Goal: Transaction & Acquisition: Purchase product/service

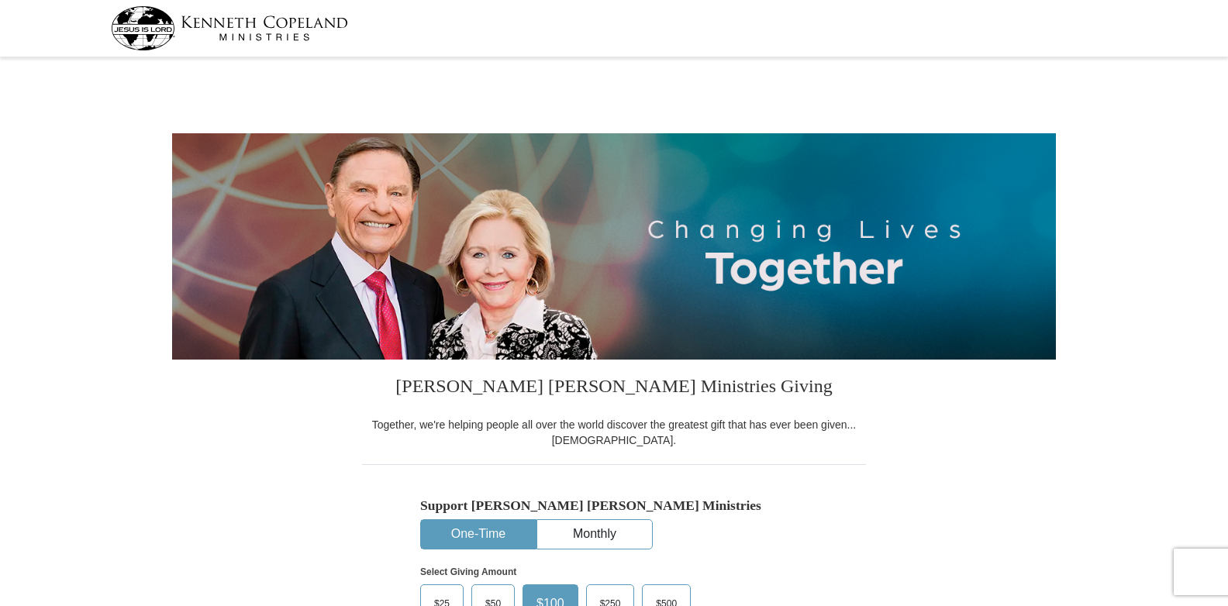
select select "FL"
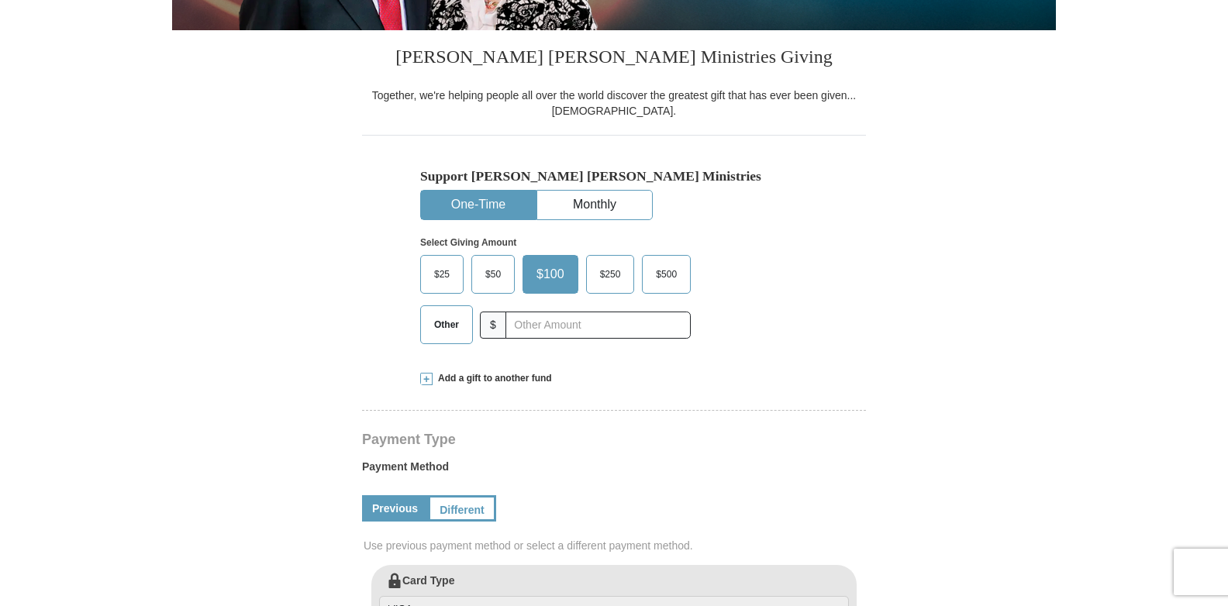
click at [488, 275] on span "$50" at bounding box center [493, 274] width 31 height 23
click at [0, 0] on input "$50" at bounding box center [0, 0] width 0 height 0
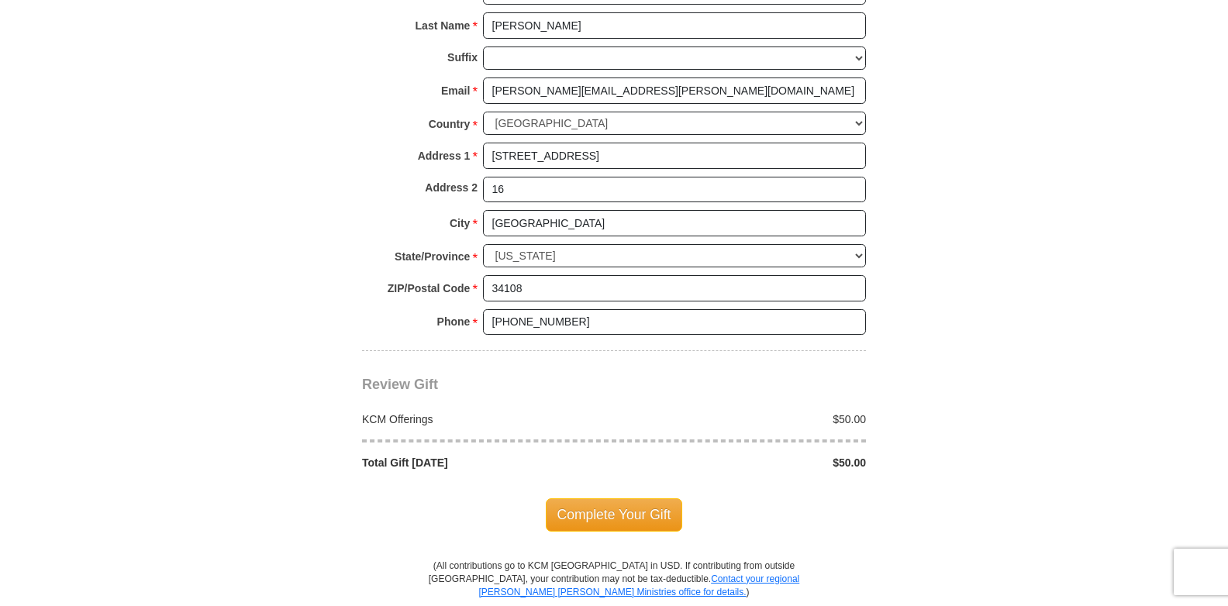
scroll to position [1147, 0]
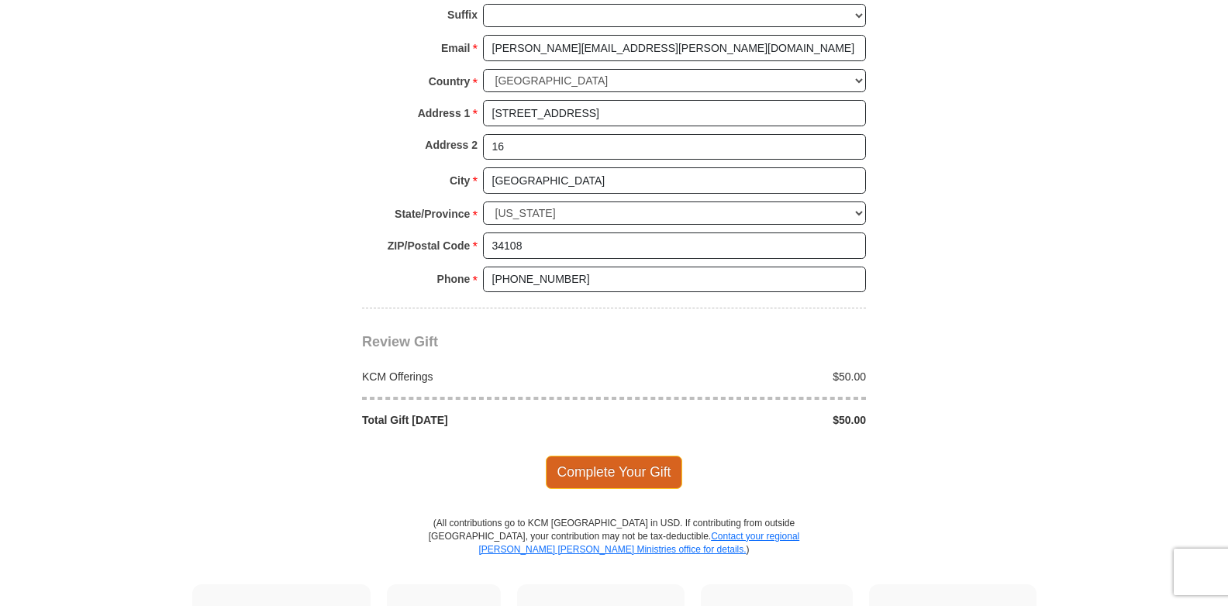
click at [588, 460] on span "Complete Your Gift" at bounding box center [614, 472] width 137 height 33
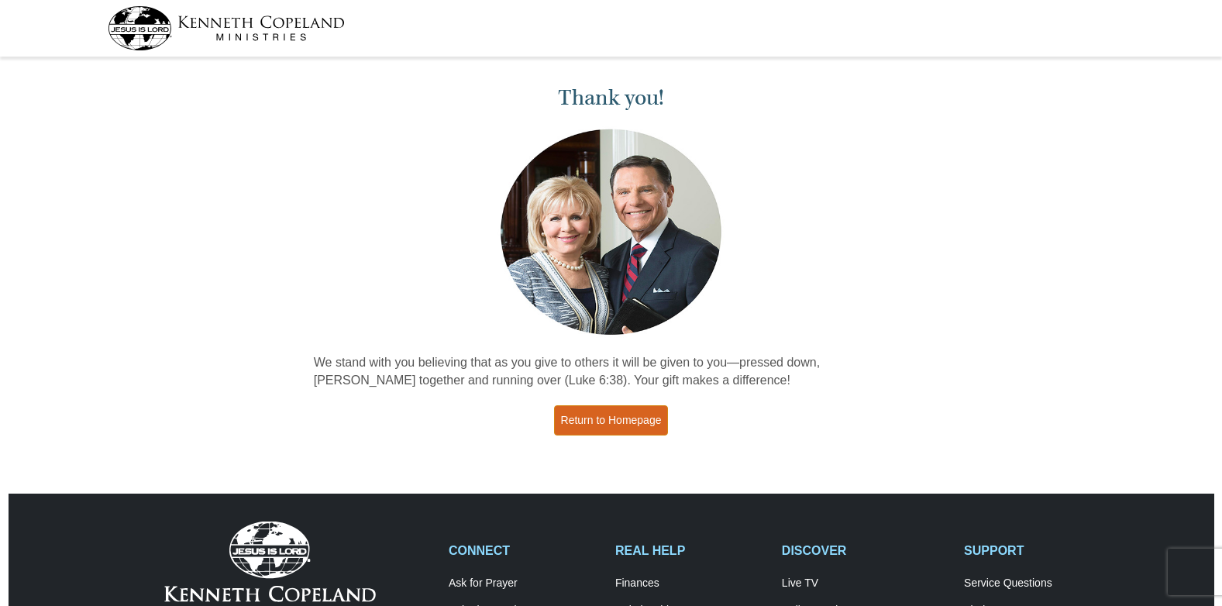
click at [623, 420] on link "Return to Homepage" at bounding box center [611, 420] width 115 height 30
